Goal: Information Seeking & Learning: Learn about a topic

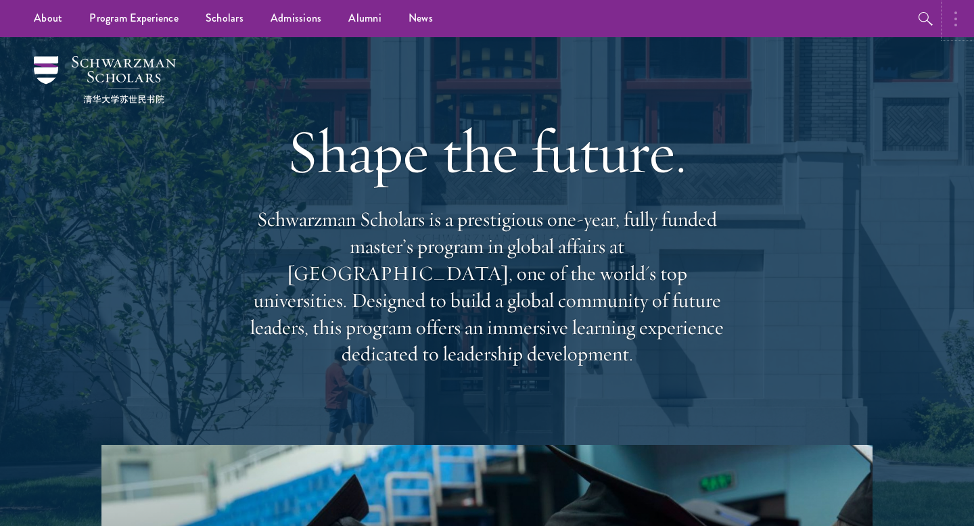
click at [946, 26] on button "button" at bounding box center [959, 18] width 30 height 37
click at [706, 147] on h1 "Shape the future." at bounding box center [486, 152] width 487 height 76
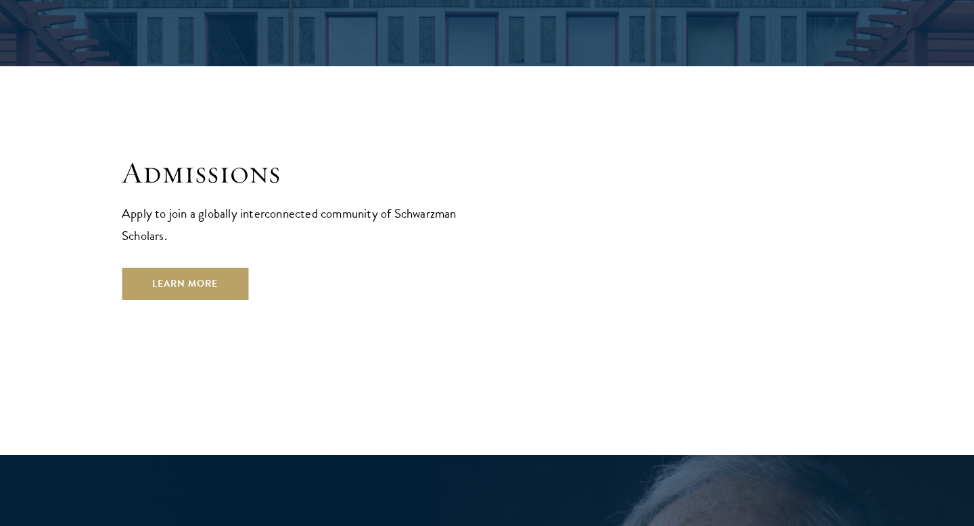
scroll to position [2219, 0]
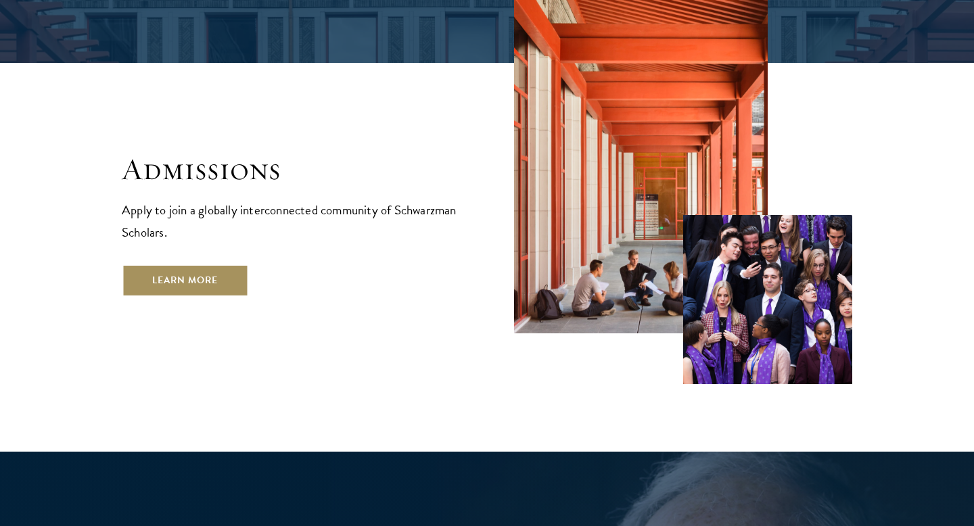
click at [167, 264] on link "Learn More" at bounding box center [185, 280] width 126 height 32
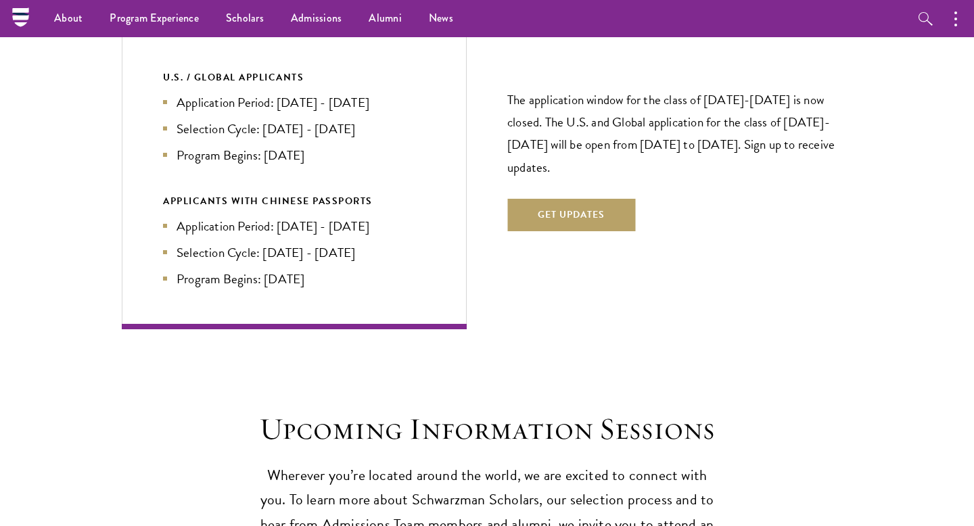
scroll to position [2954, 0]
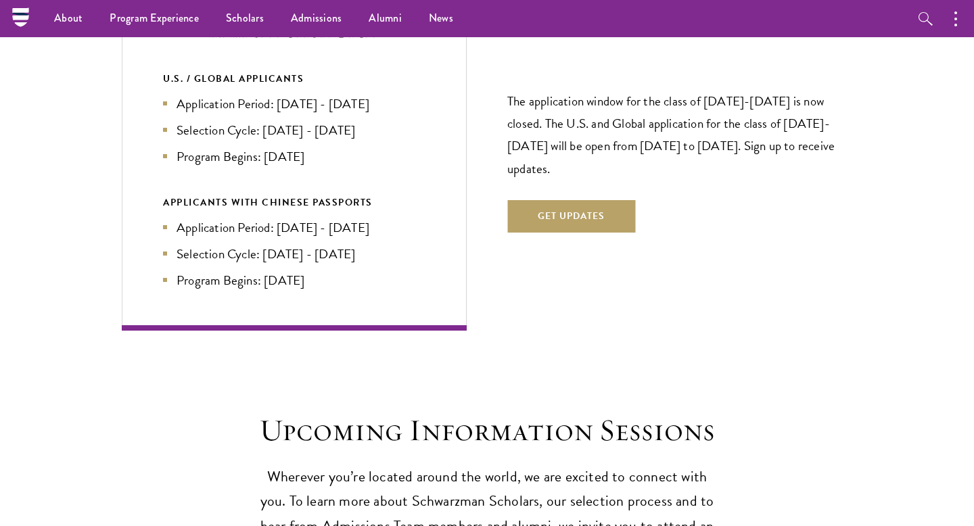
drag, startPoint x: 646, startPoint y: 76, endPoint x: 579, endPoint y: 149, distance: 98.1
click at [579, 150] on p "The application window for the class of [DATE]-[DATE] is now closed. The U.S. a…" at bounding box center [679, 134] width 345 height 89
click at [579, 149] on p "The application window for the class of [DATE]-[DATE] is now closed. The U.S. a…" at bounding box center [679, 134] width 345 height 89
drag, startPoint x: 579, startPoint y: 149, endPoint x: 545, endPoint y: 85, distance: 72.9
click at [570, 139] on p "The application window for the class of [DATE]-[DATE] is now closed. The U.S. a…" at bounding box center [679, 134] width 345 height 89
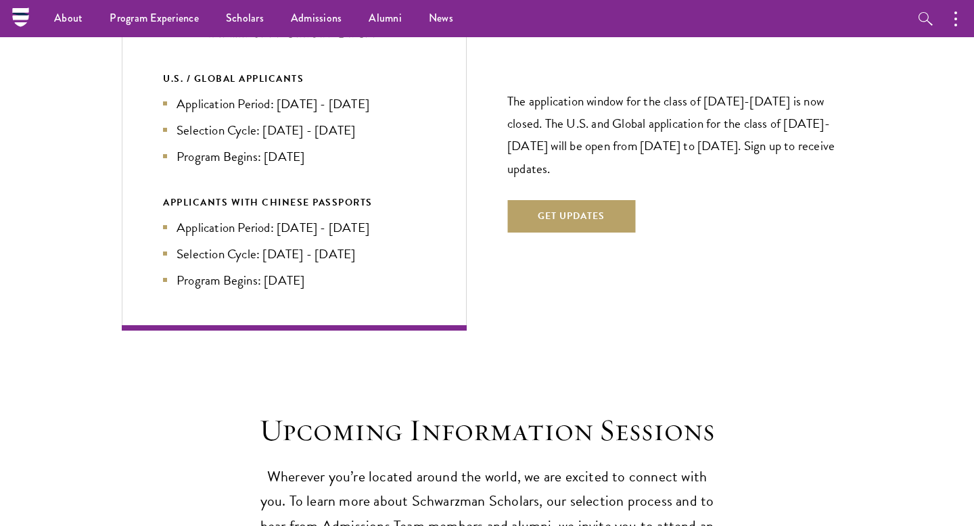
click at [544, 90] on p "The application window for the class of [DATE]-[DATE] is now closed. The U.S. a…" at bounding box center [679, 134] width 345 height 89
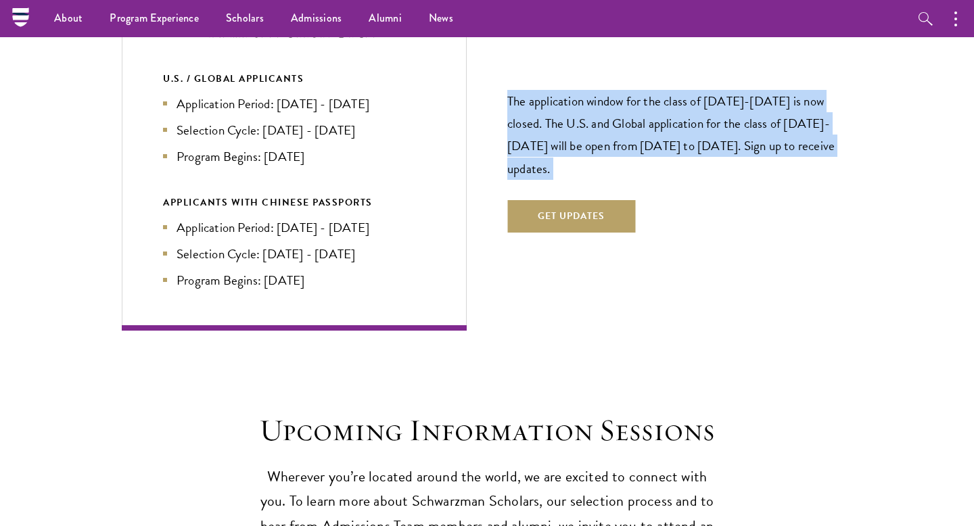
drag, startPoint x: 544, startPoint y: 82, endPoint x: 514, endPoint y: 128, distance: 55.1
click at [514, 130] on p "The application window for the class of [DATE]-[DATE] is now closed. The U.S. a…" at bounding box center [679, 134] width 345 height 89
click at [514, 128] on p "The application window for the class of [DATE]-[DATE] is now closed. The U.S. a…" at bounding box center [679, 134] width 345 height 89
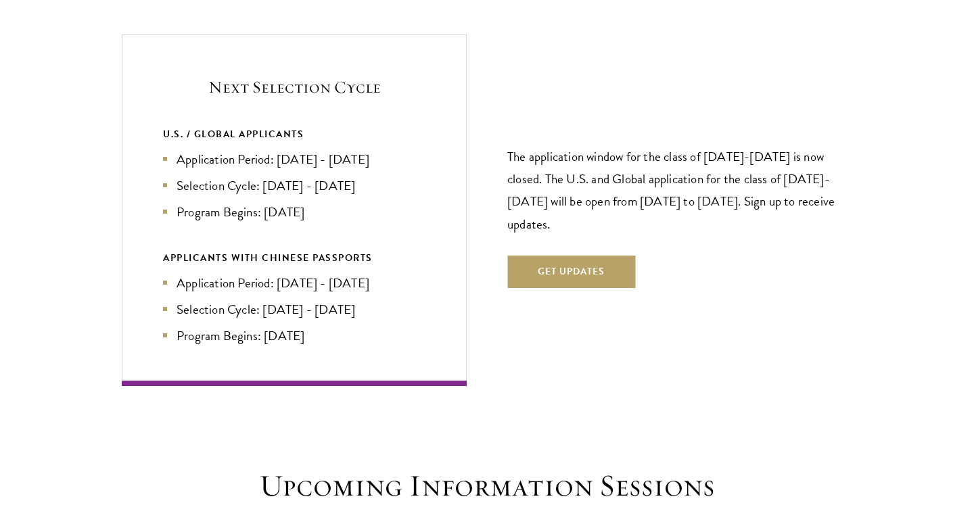
scroll to position [2901, 0]
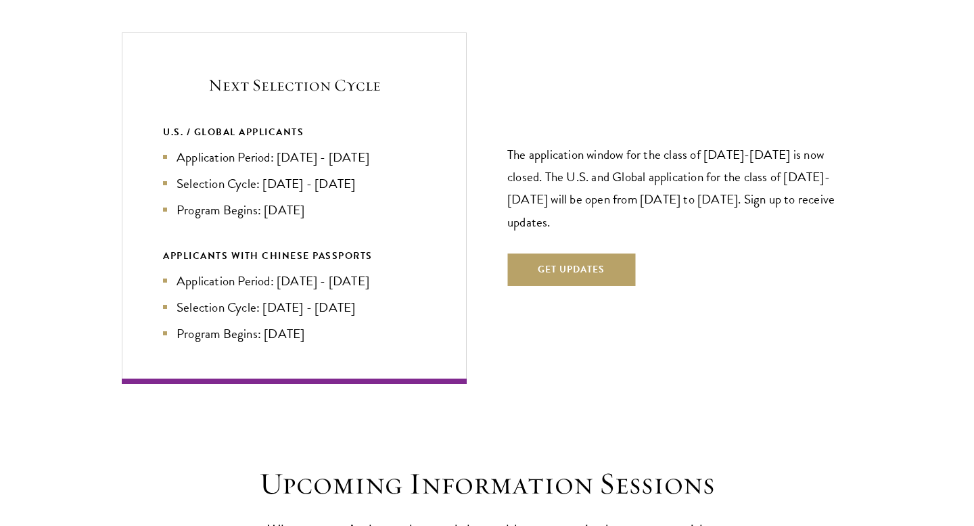
drag, startPoint x: 262, startPoint y: 97, endPoint x: 283, endPoint y: 325, distance: 228.1
click at [283, 325] on div "Next Selection Cycle U.S. / GLOBAL APPLICANTS Application Period: [DATE] - [DAT…" at bounding box center [294, 207] width 345 height 351
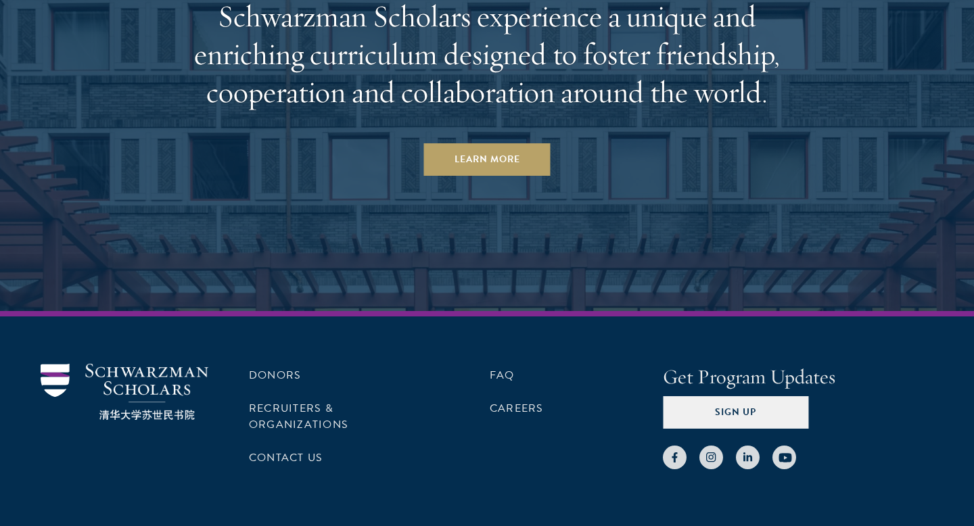
scroll to position [6632, 0]
